Goal: Task Accomplishment & Management: Use online tool/utility

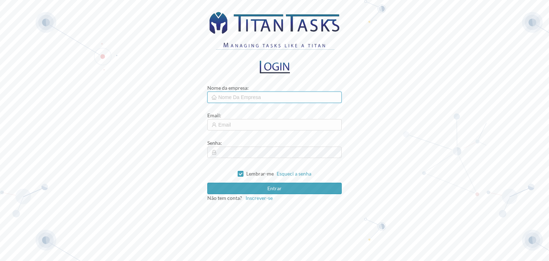
click at [250, 94] on input "text" at bounding box center [274, 97] width 135 height 11
type input "Identipor"
paste input "[EMAIL_ADDRESS][PERSON_NAME][DOMAIN_NAME]"
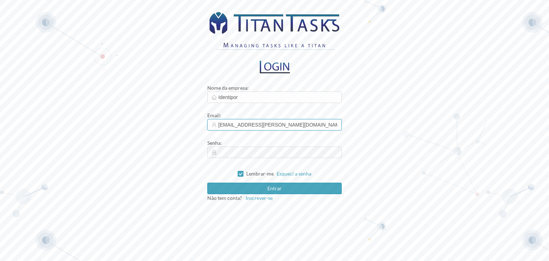
type input "[EMAIL_ADDRESS][PERSON_NAME][DOMAIN_NAME]"
drag, startPoint x: 419, startPoint y: 141, endPoint x: 410, endPoint y: 145, distance: 9.3
click at [419, 141] on div "Nome da empresa : Identipor Email : [EMAIL_ADDRESS][PERSON_NAME][DOMAIN_NAME] S…" at bounding box center [274, 130] width 549 height 261
click at [303, 146] on div "Senha :" at bounding box center [274, 143] width 135 height 8
click at [277, 190] on button "Entrar" at bounding box center [274, 188] width 135 height 11
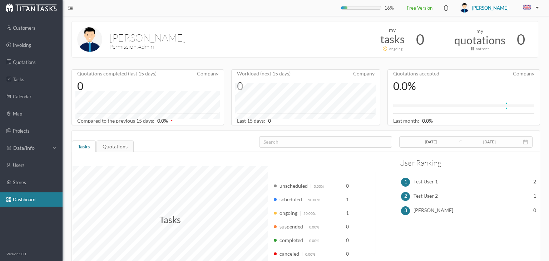
click at [515, 6] on button "button" at bounding box center [530, 7] width 24 height 11
click at [515, 60] on li "Português" at bounding box center [517, 58] width 43 height 24
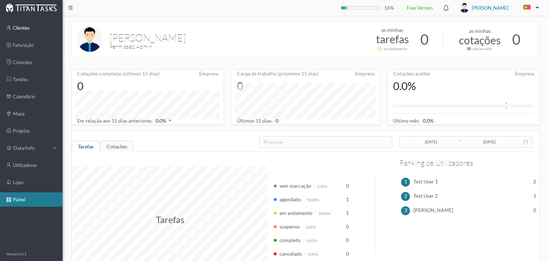
click at [31, 33] on link "clientes" at bounding box center [31, 28] width 63 height 14
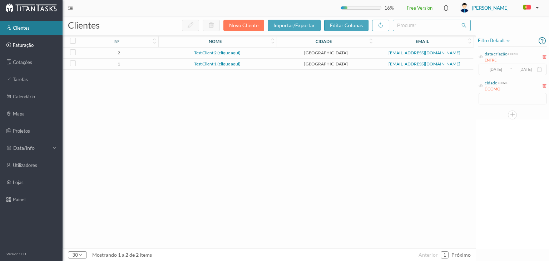
click at [31, 45] on link "faturação" at bounding box center [31, 45] width 63 height 14
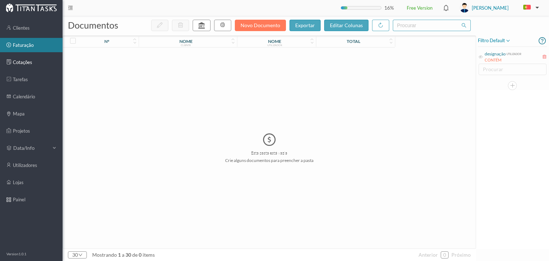
click at [30, 67] on link "cotações" at bounding box center [31, 62] width 63 height 14
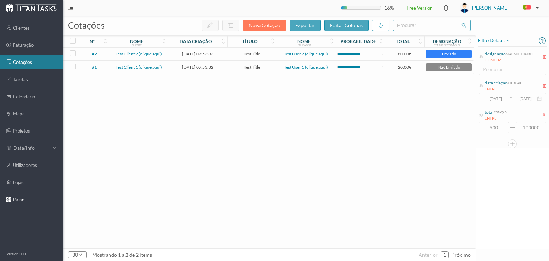
click at [16, 203] on link "painel" at bounding box center [31, 199] width 63 height 14
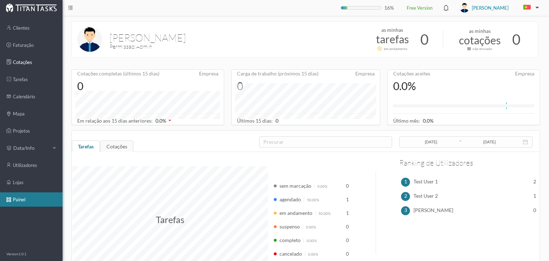
click at [21, 63] on link "cotações" at bounding box center [31, 62] width 63 height 14
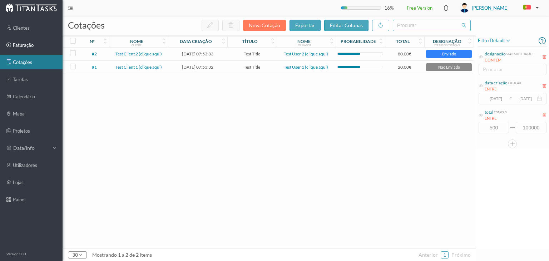
click at [23, 45] on link "faturação" at bounding box center [31, 45] width 63 height 14
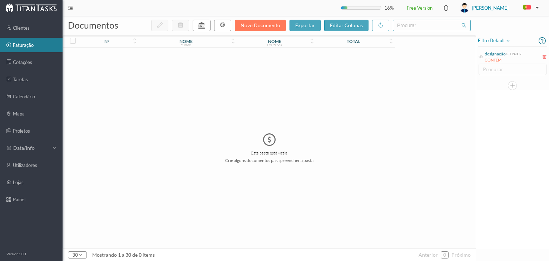
click at [16, 72] on ul "clientes faturação cotações tarefas calendário mapa projetos data/info utilizad…" at bounding box center [31, 133] width 63 height 235
click at [12, 85] on link "tarefas" at bounding box center [31, 79] width 63 height 14
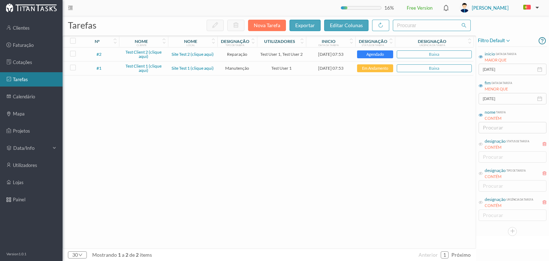
click at [67, 9] on header "16% Free Version [PERSON_NAME]" at bounding box center [306, 8] width 487 height 16
click at [70, 8] on icon "icon: menu-fold" at bounding box center [70, 7] width 5 height 5
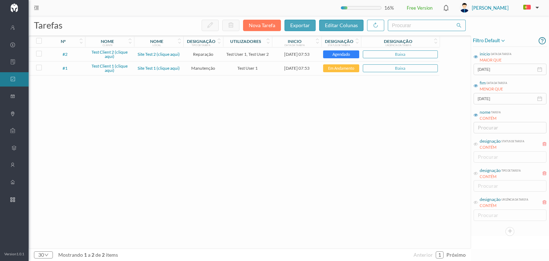
click at [35, 7] on icon "icon: menu-unfold" at bounding box center [36, 7] width 5 height 5
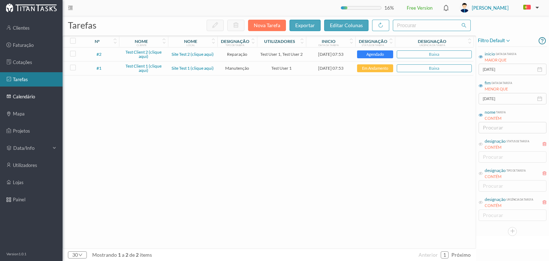
click at [25, 98] on link "calendário" at bounding box center [31, 96] width 63 height 14
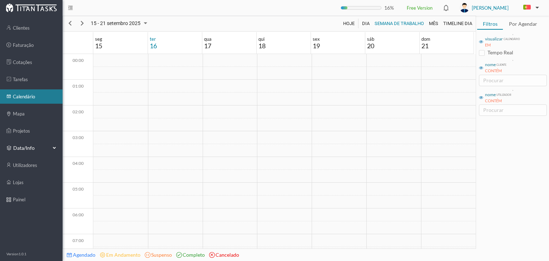
scroll to position [232, 0]
click at [31, 146] on span "data/info" at bounding box center [31, 147] width 36 height 7
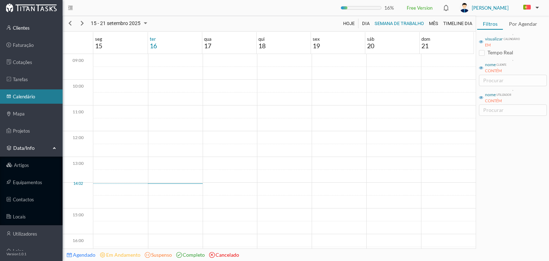
click at [29, 23] on link "clientes" at bounding box center [31, 28] width 63 height 14
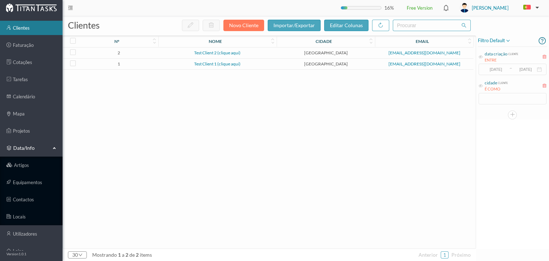
click at [202, 53] on link "Test Client 2 (clique aqui)" at bounding box center [217, 52] width 46 height 5
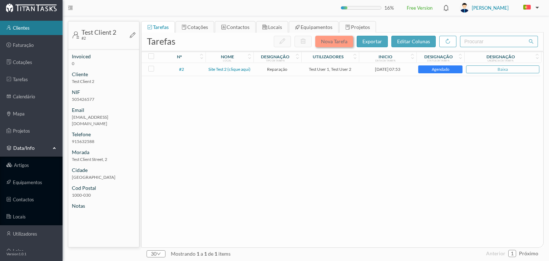
click at [341, 43] on span "nova tarefa" at bounding box center [334, 41] width 26 height 6
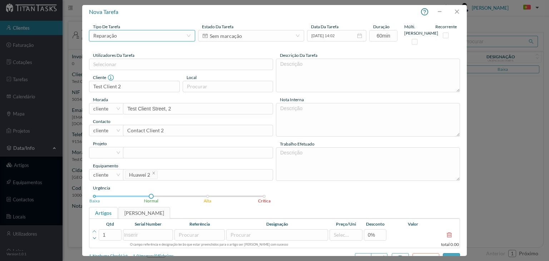
click at [187, 35] on icon "icon: down" at bounding box center [189, 36] width 4 height 3
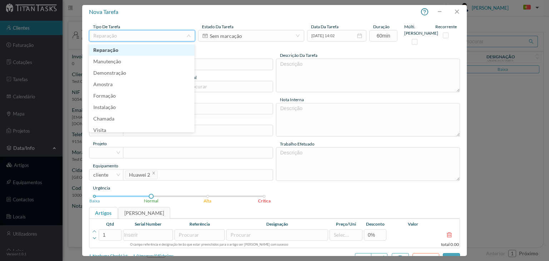
click at [125, 47] on li "Reparação" at bounding box center [141, 49] width 105 height 11
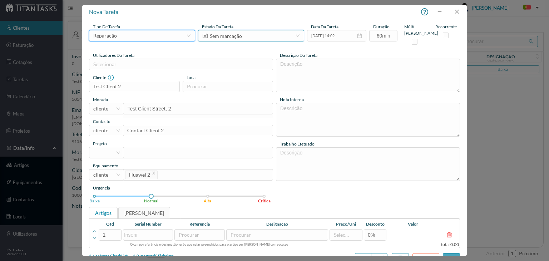
click at [242, 35] on div "selecionar Sem marcação" at bounding box center [248, 35] width 93 height 11
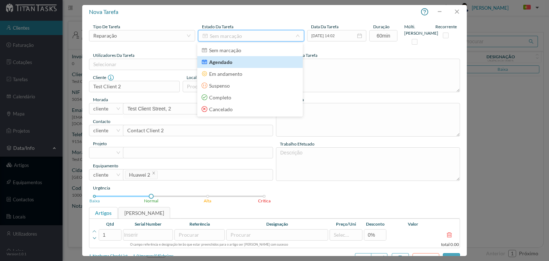
click at [221, 63] on span "Agendado" at bounding box center [217, 62] width 31 height 6
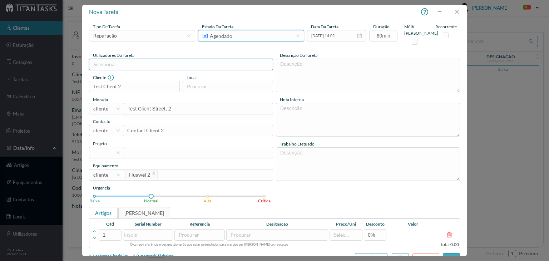
click at [113, 61] on div "selecionar" at bounding box center [179, 64] width 172 height 7
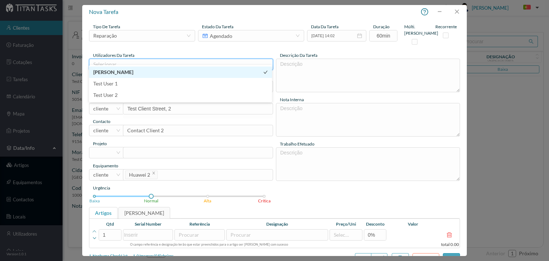
click at [110, 71] on li "[PERSON_NAME]" at bounding box center [180, 72] width 183 height 11
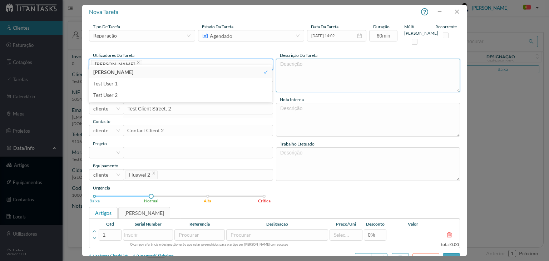
click at [301, 70] on textarea at bounding box center [368, 76] width 184 height 34
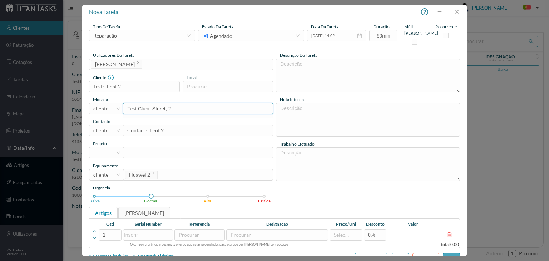
click at [141, 103] on input "Test Client Street, 2" at bounding box center [198, 108] width 150 height 11
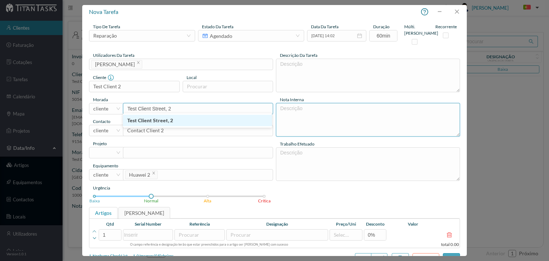
scroll to position [7, 0]
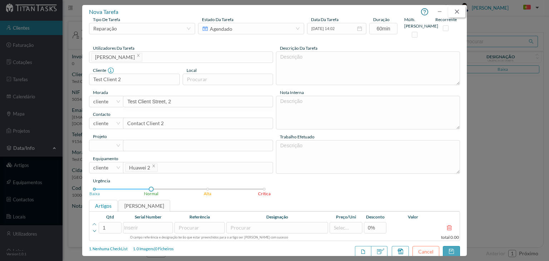
click at [458, 10] on button "button" at bounding box center [456, 11] width 17 height 11
